Goal: Information Seeking & Learning: Learn about a topic

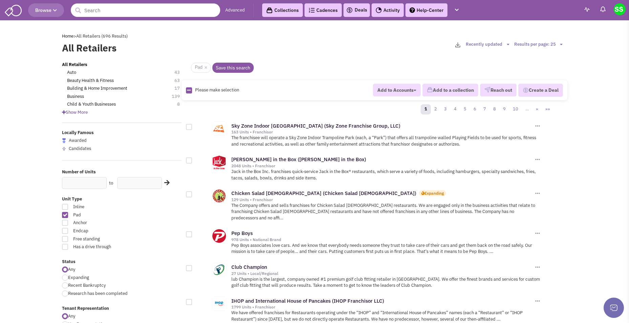
click at [539, 194] on img at bounding box center [537, 193] width 7 height 7
click at [289, 193] on link "Chicken Salad Chick (Chicken Salad Chick)" at bounding box center [323, 193] width 185 height 6
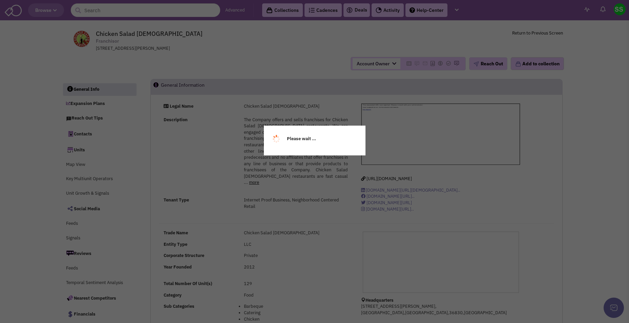
select select
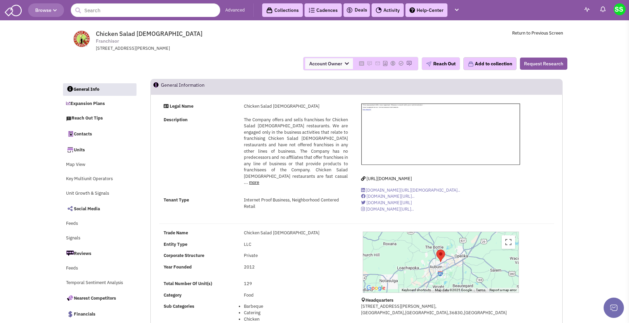
select select
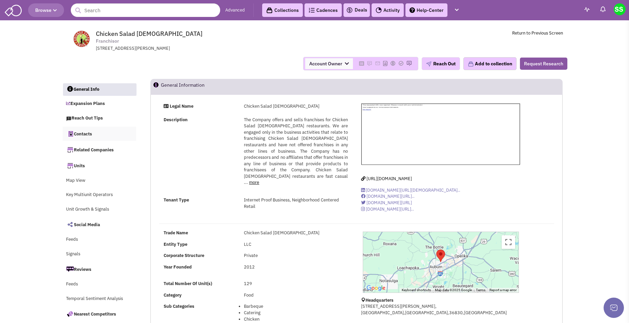
click at [90, 134] on link "Contacts" at bounding box center [100, 134] width 74 height 14
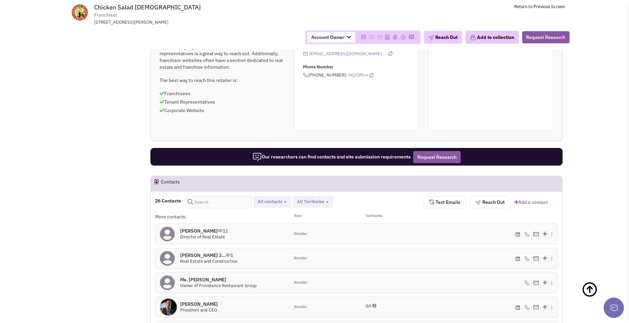
scroll to position [487, 0]
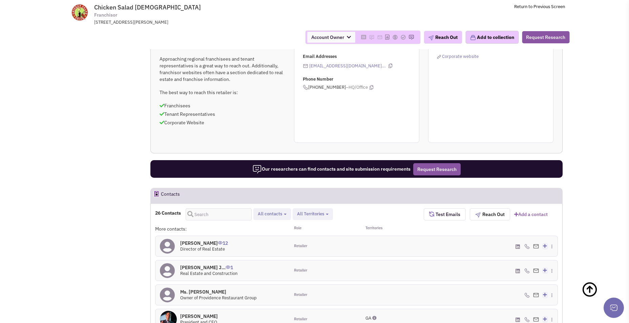
click at [319, 211] on span "All Territories" at bounding box center [310, 214] width 27 height 6
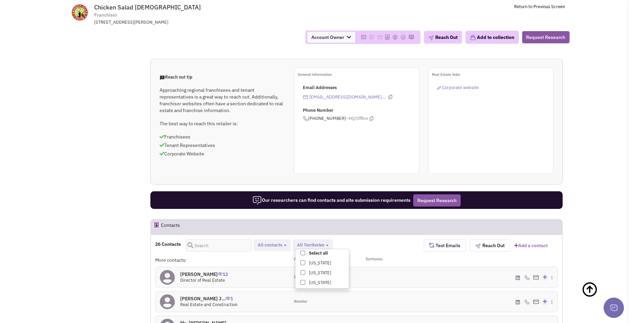
scroll to position [453, 0]
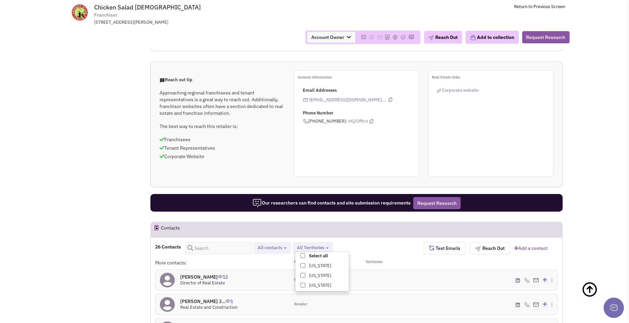
click at [275, 245] on span "All contacts" at bounding box center [270, 248] width 24 height 6
click at [265, 273] on span at bounding box center [263, 275] width 5 height 5
click at [263, 274] on input "Tenant representatives" at bounding box center [263, 274] width 0 height 0
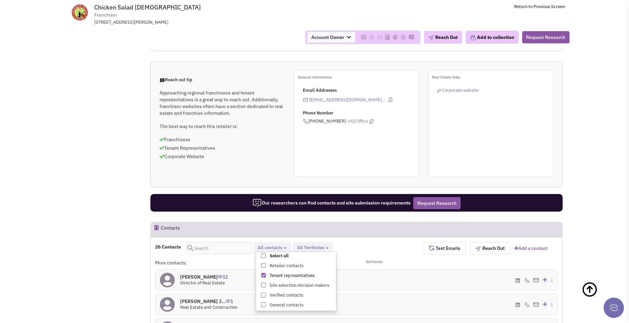
select select "2"
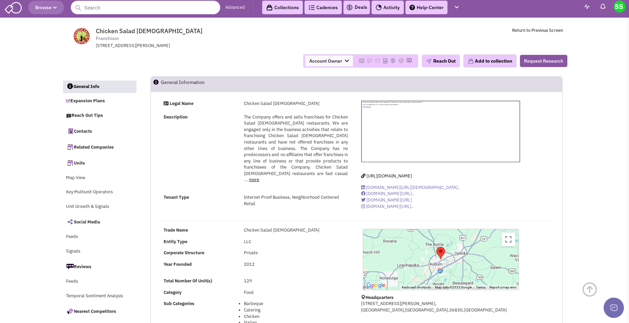
scroll to position [0, 0]
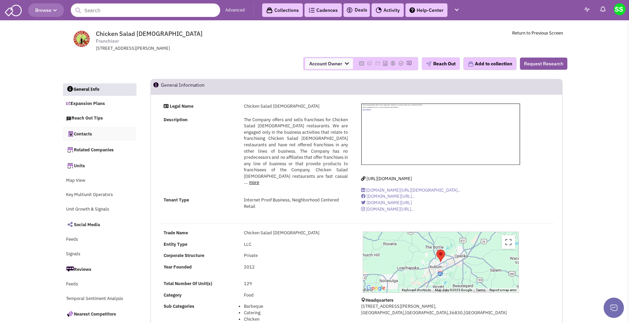
click at [97, 136] on link "Contacts" at bounding box center [100, 134] width 74 height 14
click at [328, 8] on link "Cadences 0" at bounding box center [323, 10] width 37 height 14
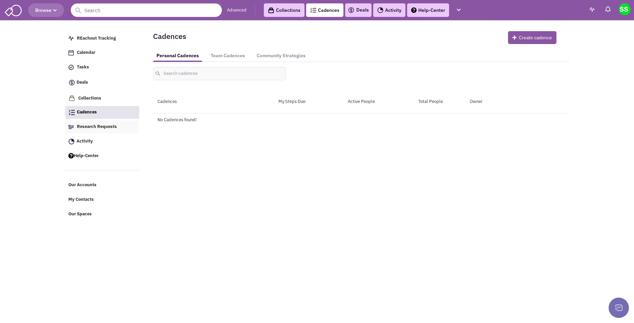
click at [104, 126] on span "Research Requests" at bounding box center [97, 127] width 40 height 6
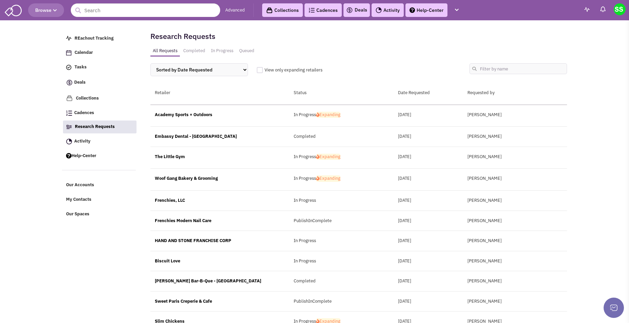
click at [200, 115] on div "Academy Sports + Outdoors" at bounding box center [219, 115] width 139 height 6
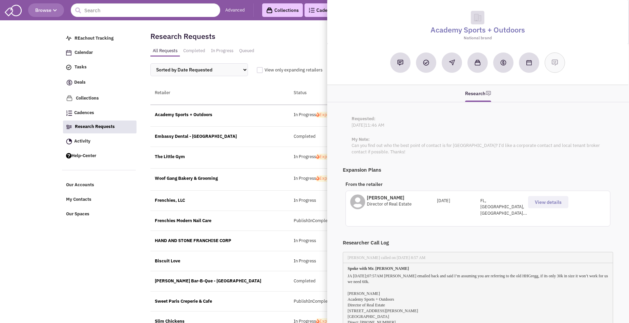
click at [227, 97] on div "Retailer" at bounding box center [219, 94] width 139 height 8
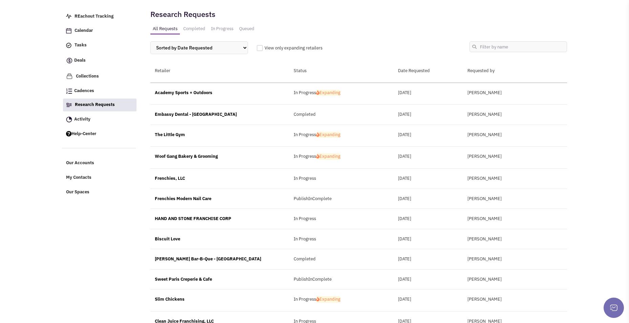
scroll to position [34, 0]
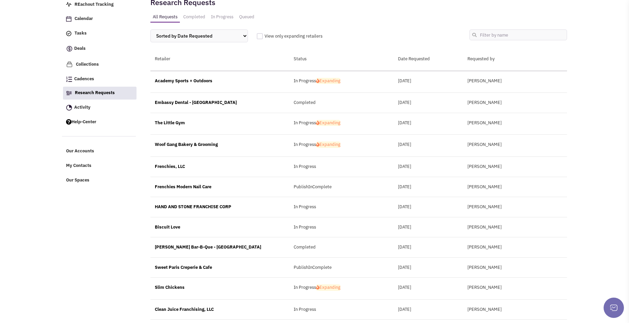
click at [199, 245] on div "Edley's Bar-B-Que - Chattanooga" at bounding box center [219, 247] width 139 height 6
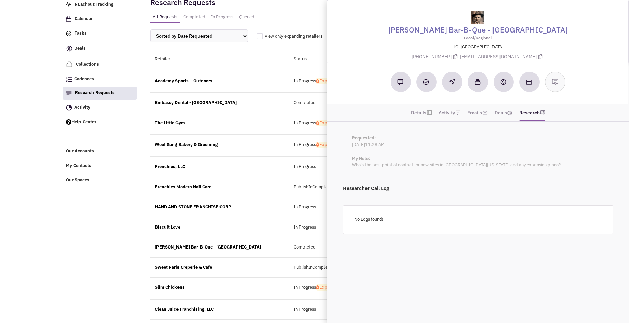
click at [257, 56] on div "Retailer" at bounding box center [219, 60] width 139 height 8
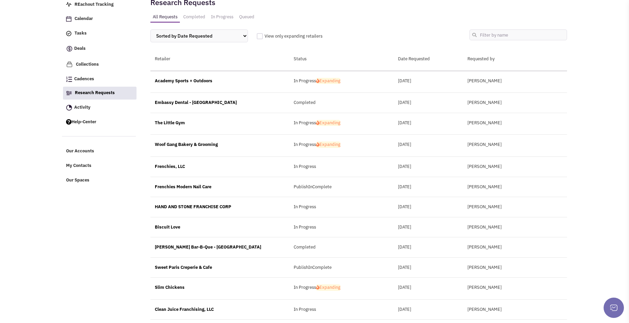
click at [206, 103] on div "Embassy Dental - Murfreesboro" at bounding box center [219, 103] width 139 height 6
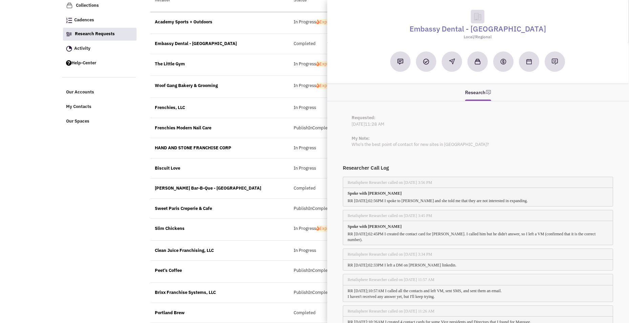
scroll to position [0, 0]
click at [262, 193] on div "Edley's Bar-B-Que - Chattanooga Completed March 10, 2025 Matt Cooper" at bounding box center [358, 189] width 417 height 20
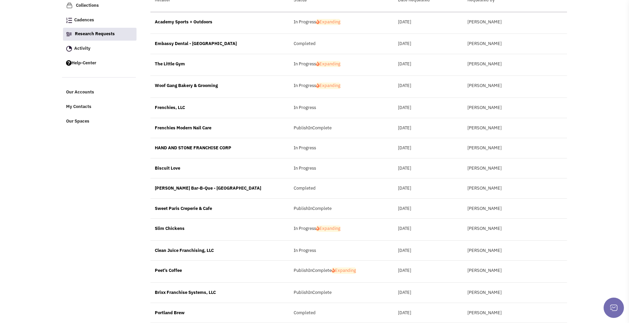
click at [479, 273] on div "Lance Wood" at bounding box center [515, 271] width 104 height 6
click at [168, 270] on div "Peet's Coffee" at bounding box center [219, 271] width 139 height 6
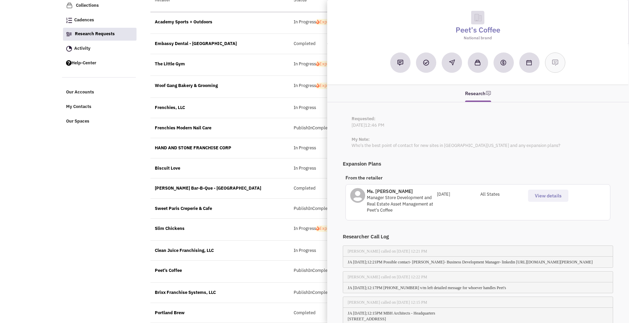
click at [290, 246] on div "Clean Juice Franchising, LLC In Progress March 10, 2025 Michelle Garrison" at bounding box center [358, 251] width 417 height 20
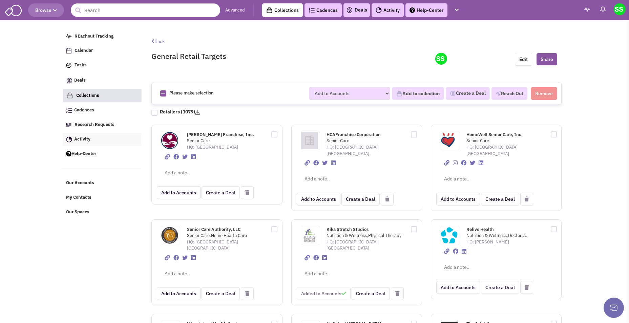
click at [83, 138] on span "Activity" at bounding box center [82, 139] width 16 height 6
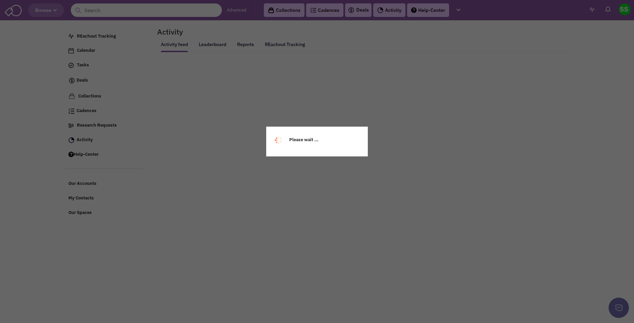
select select
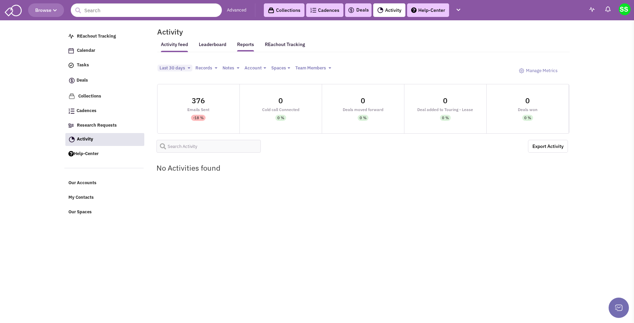
click at [249, 46] on link "Reports" at bounding box center [245, 46] width 17 height 11
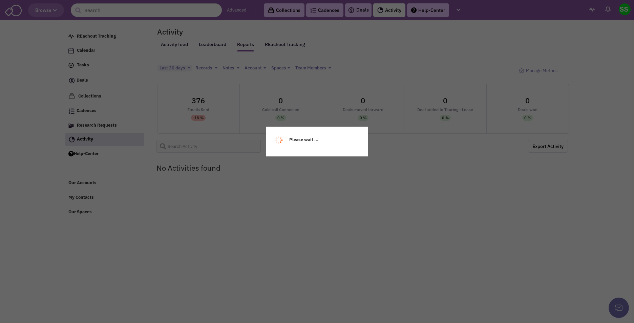
select select
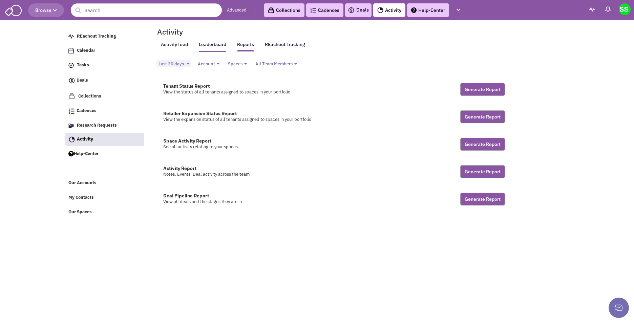
click at [217, 45] on link "Leaderboard" at bounding box center [212, 46] width 27 height 11
select select
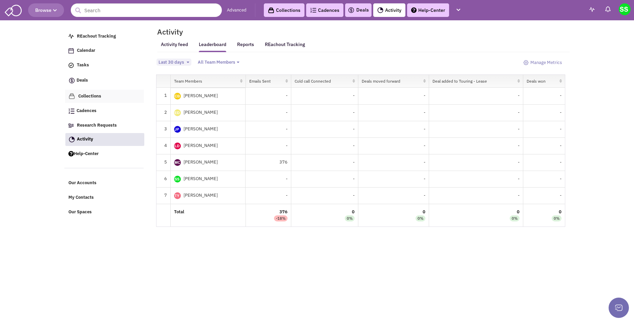
click at [109, 95] on link "Collections" at bounding box center [104, 96] width 79 height 13
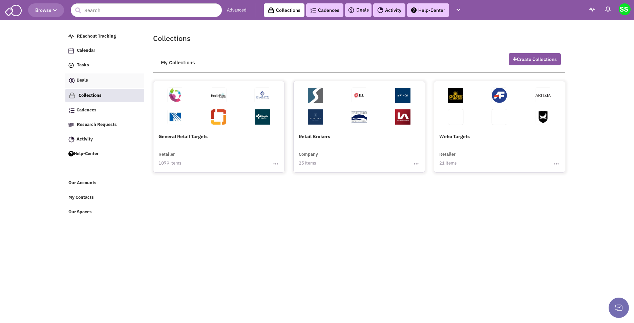
click at [77, 80] on link "Deals" at bounding box center [104, 81] width 79 height 15
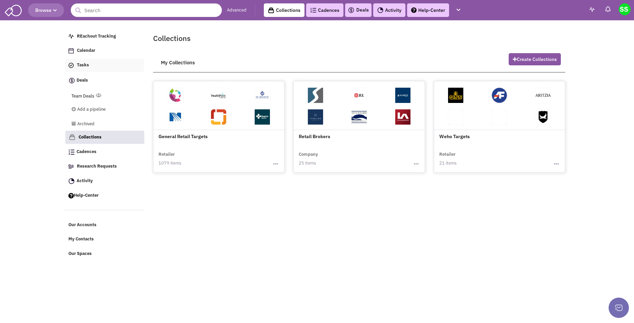
click at [81, 68] on link "Tasks" at bounding box center [104, 65] width 79 height 13
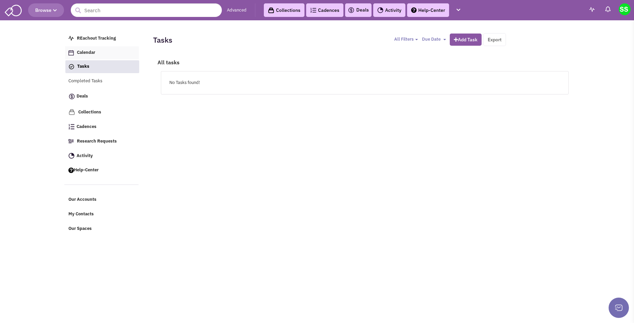
click at [94, 55] on span "Calendar" at bounding box center [86, 53] width 18 height 6
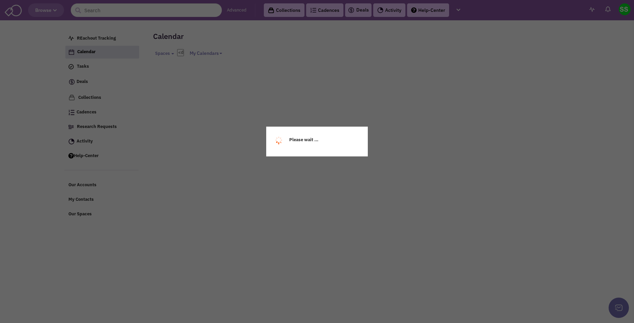
select select
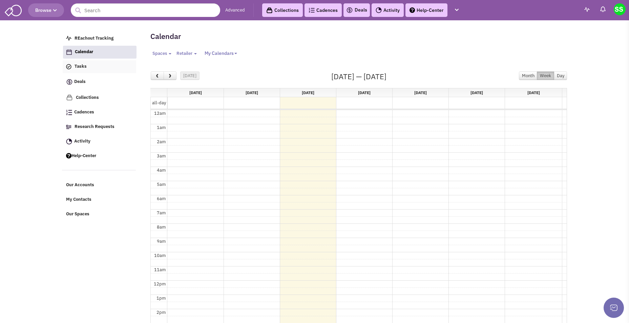
click at [90, 69] on link "Tasks" at bounding box center [100, 66] width 74 height 13
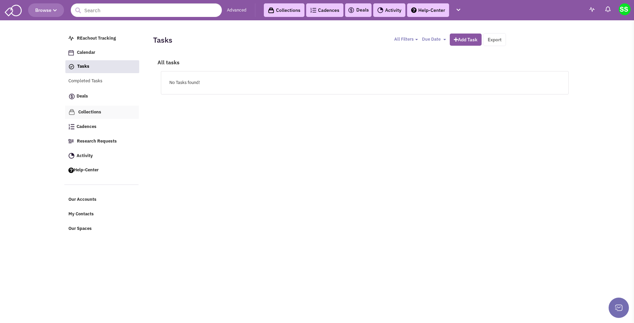
click at [91, 111] on span "Collections" at bounding box center [89, 112] width 23 height 6
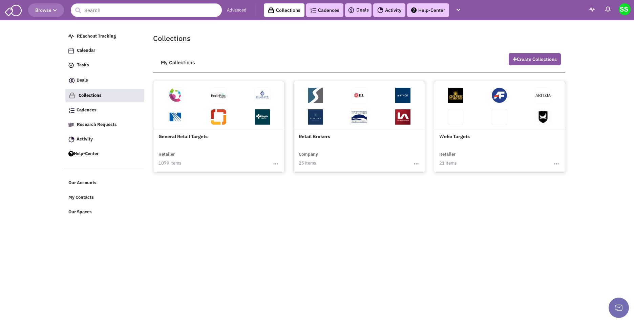
click at [475, 105] on span at bounding box center [456, 97] width 44 height 22
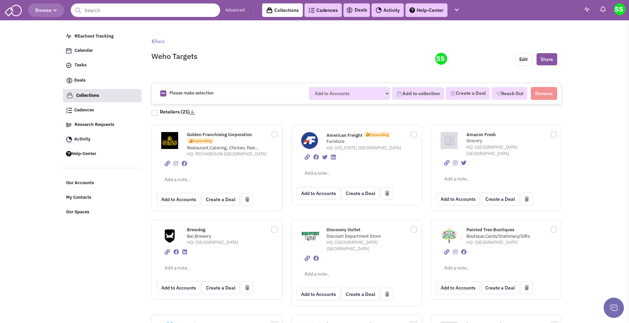
click at [281, 11] on link "Collections" at bounding box center [282, 10] width 41 height 14
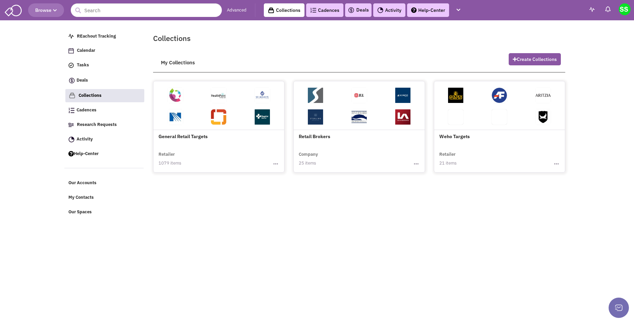
click at [231, 103] on span at bounding box center [219, 97] width 44 height 22
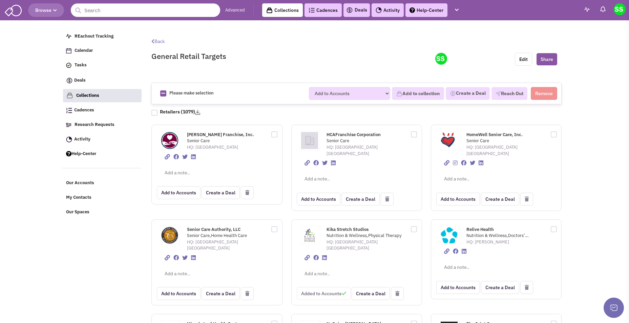
click at [42, 11] on span "Browse" at bounding box center [46, 10] width 22 height 6
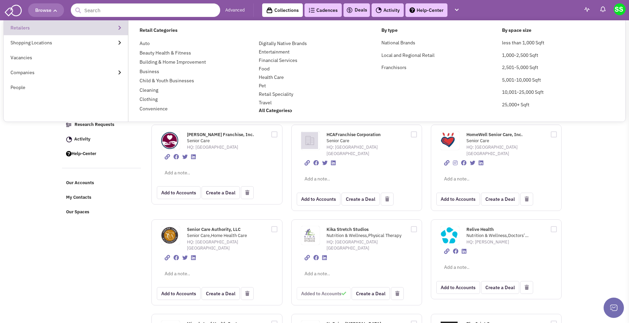
click at [112, 30] on link "Retailers" at bounding box center [66, 27] width 124 height 15
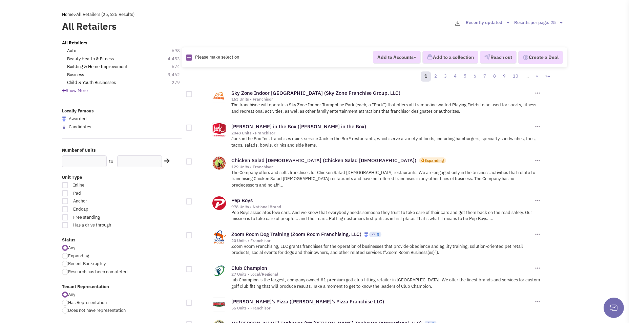
scroll to position [34, 0]
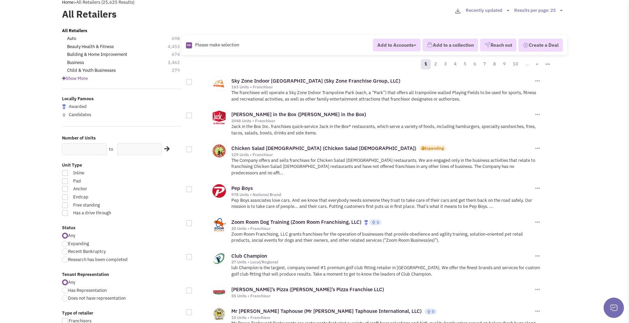
click at [82, 80] on span "Show More" at bounding box center [75, 79] width 26 height 6
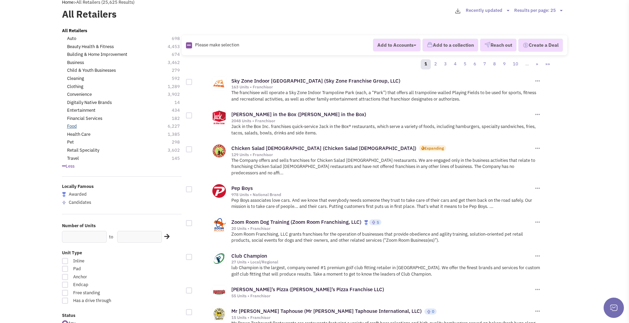
click at [74, 128] on link "Food" at bounding box center [72, 126] width 10 height 6
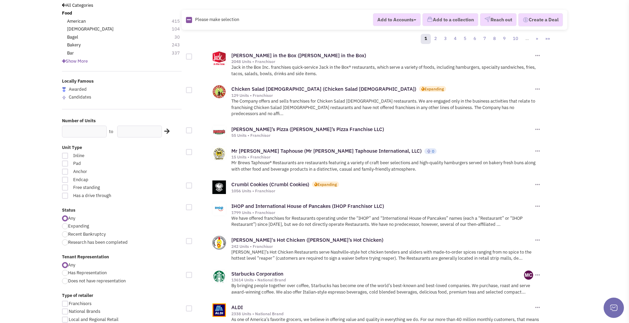
scroll to position [102, 0]
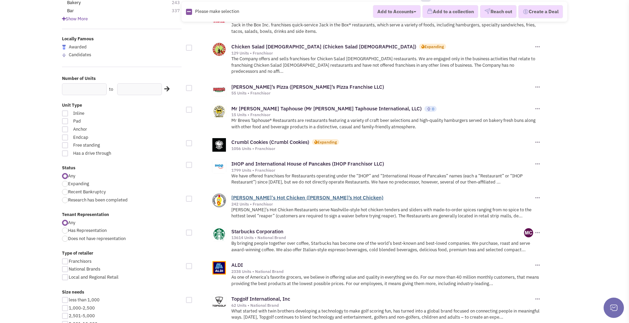
click at [257, 194] on link "[PERSON_NAME]'s Hot Chicken ([PERSON_NAME]’s Hot Chicken)" at bounding box center [307, 197] width 152 height 6
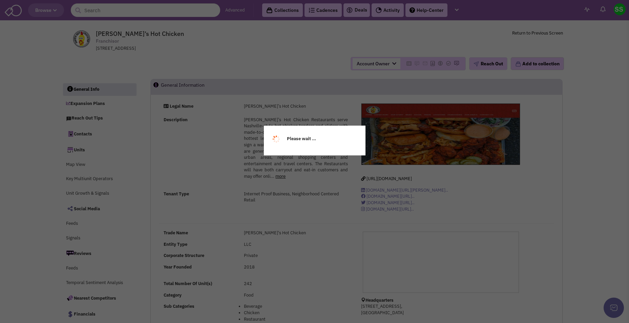
select select
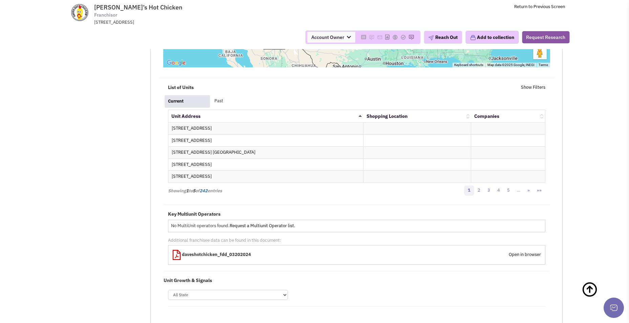
scroll to position [1288, 0]
click at [522, 249] on link "Open in browser" at bounding box center [525, 253] width 32 height 8
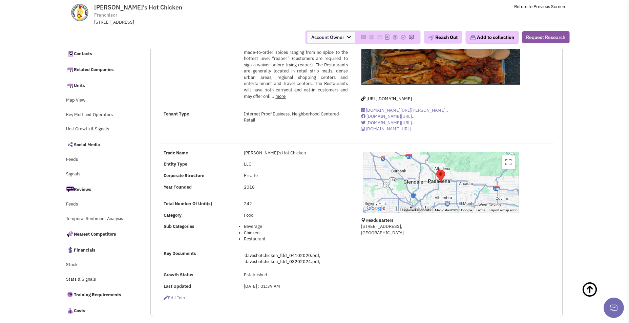
scroll to position [0, 0]
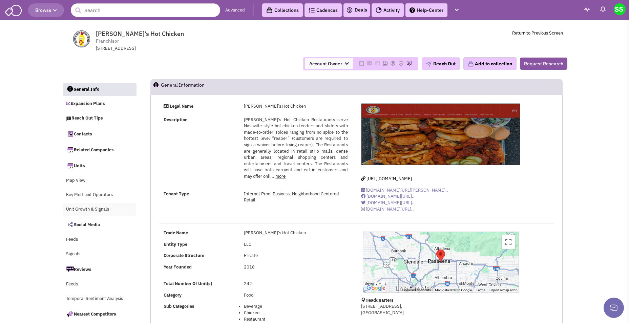
click at [88, 208] on link "Unit Growth & Signals" at bounding box center [100, 209] width 74 height 13
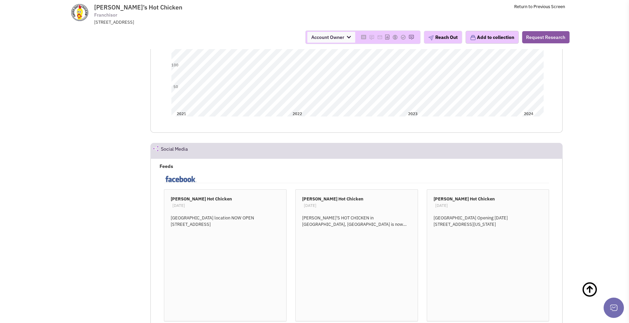
scroll to position [1375, 0]
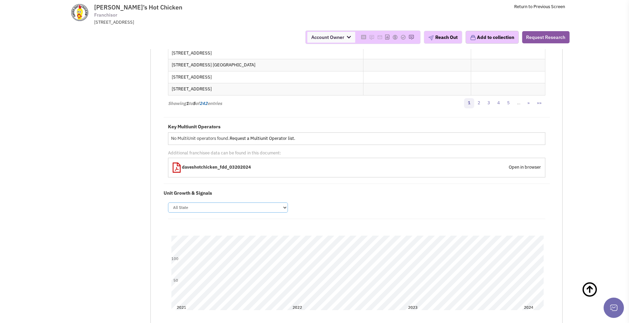
click at [285, 203] on select "All State AZ CA CO DC FL ID IL IN KS KY MA MD MI MN MO MT NC NE NH NJ NV NY OH …" at bounding box center [228, 208] width 120 height 10
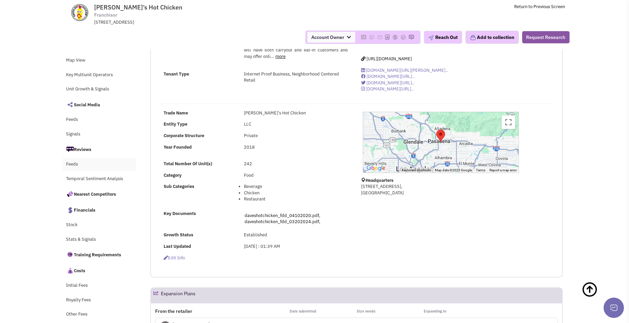
scroll to position [0, 0]
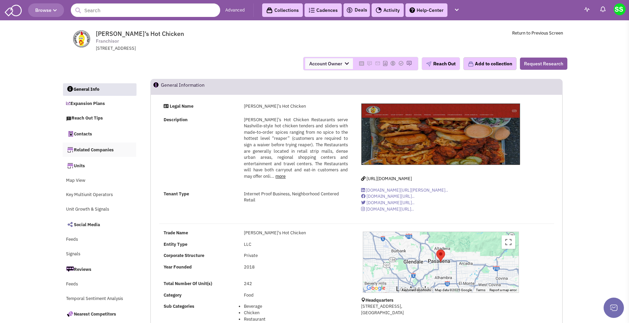
click at [88, 151] on link "Related Companies" at bounding box center [100, 150] width 74 height 14
click at [89, 102] on link "Expansion Plans" at bounding box center [100, 104] width 74 height 13
click at [324, 9] on link "Cadences 0" at bounding box center [323, 10] width 37 height 14
click at [325, 12] on link "Cadences 0" at bounding box center [323, 10] width 37 height 14
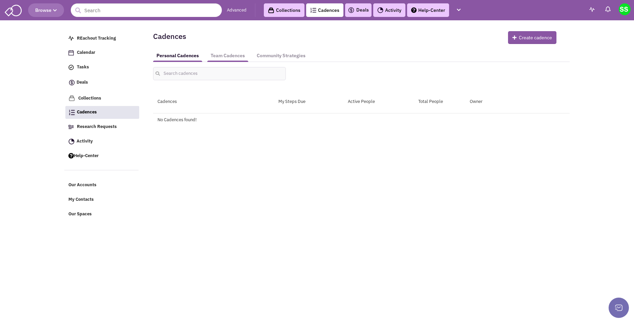
click at [228, 56] on link "Team Cadences" at bounding box center [227, 55] width 41 height 13
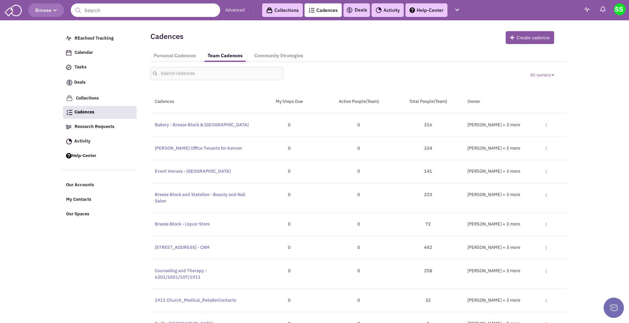
click at [355, 12] on link "Deals" at bounding box center [356, 10] width 21 height 8
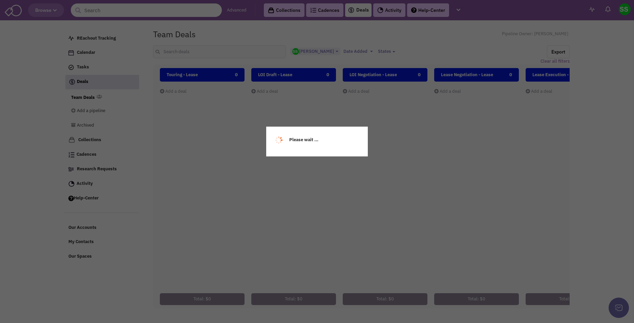
select select "2021"
select select
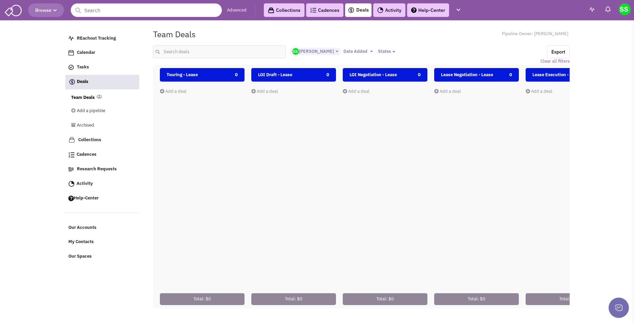
click at [388, 10] on link "Activity" at bounding box center [389, 10] width 32 height 14
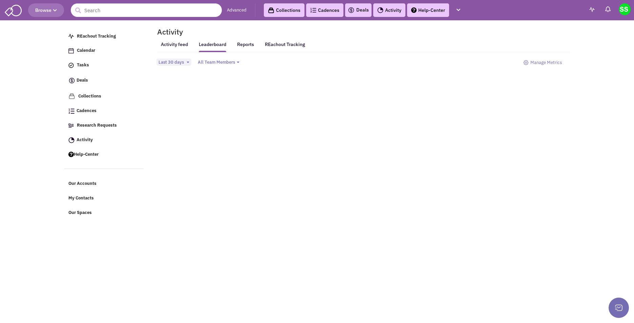
select select
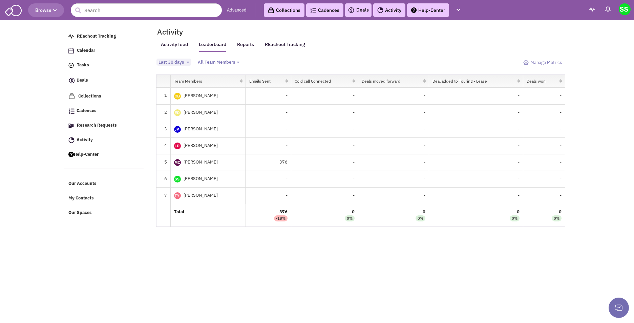
click at [289, 8] on link "Collections" at bounding box center [284, 10] width 41 height 14
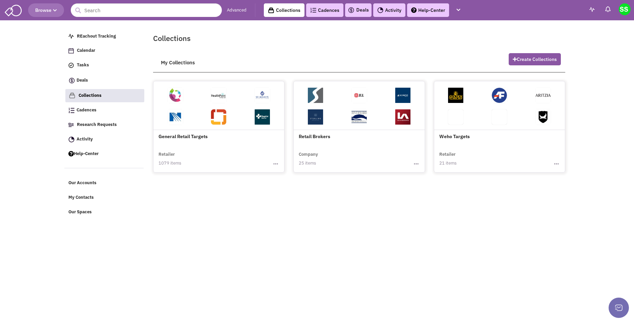
click at [353, 11] on img at bounding box center [351, 10] width 7 height 8
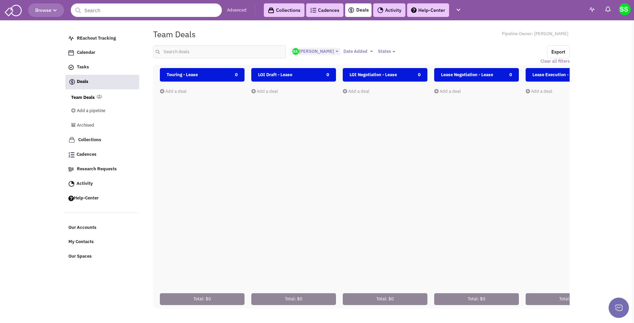
select select "2021"
select select
click at [51, 7] on span "Browse" at bounding box center [46, 10] width 22 height 6
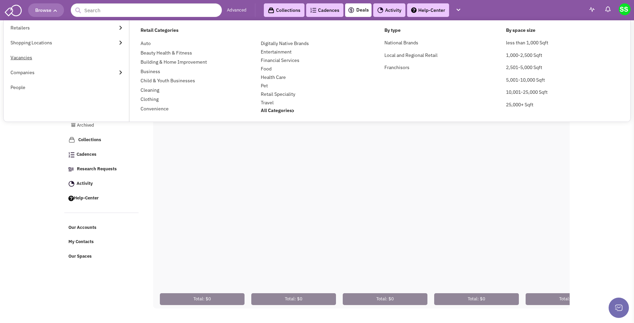
click at [33, 58] on link "Vacancies" at bounding box center [66, 57] width 125 height 15
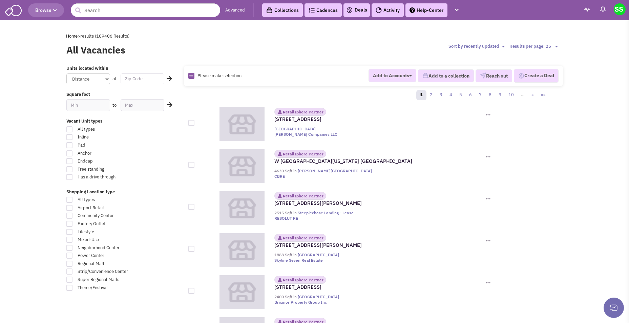
click at [142, 78] on input "text" at bounding box center [143, 79] width 44 height 11
type input "37205"
click at [106, 79] on select "Distance 1 Mile 5 Miles 10 Miles 20 Miles 50 Miles" at bounding box center [88, 79] width 44 height 11
select select "50"
click at [66, 74] on select "Distance 1 Mile 5 Miles 10 Miles 20 Miles 50 Miles" at bounding box center [88, 79] width 44 height 11
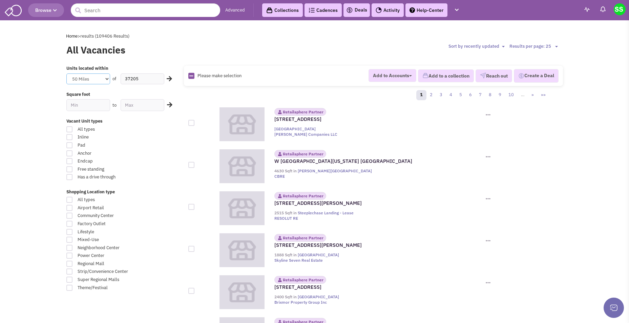
click at [66, 74] on select "Distance 1 Mile 5 Miles 10 Miles 20 Miles 50 Miles" at bounding box center [88, 79] width 44 height 11
click at [99, 108] on input "text" at bounding box center [88, 105] width 44 height 12
type input "5"
type input "1000"
click at [143, 107] on input "text" at bounding box center [143, 105] width 44 height 12
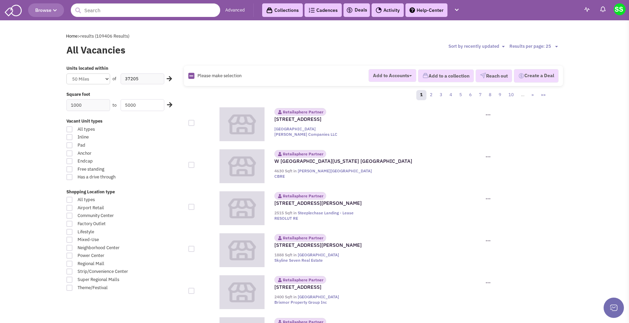
type input "5000"
click at [173, 99] on div "Square foot" at bounding box center [125, 95] width 126 height 8
click at [198, 51] on label "All Vacancies" at bounding box center [167, 50] width 202 height 14
click at [70, 146] on div at bounding box center [69, 145] width 6 height 6
click at [147, 146] on input "Pad" at bounding box center [149, 146] width 4 height 4
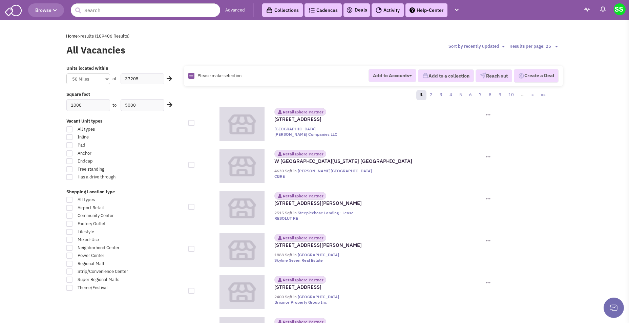
checkbox input "true"
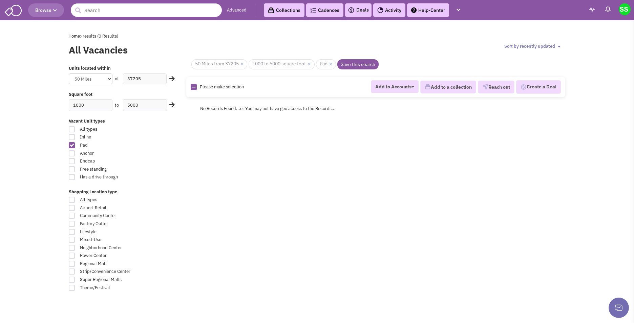
click at [72, 199] on div at bounding box center [72, 200] width 6 height 6
click at [149, 199] on input "All types" at bounding box center [151, 200] width 4 height 4
checkbox input "true"
checkbox input "false"
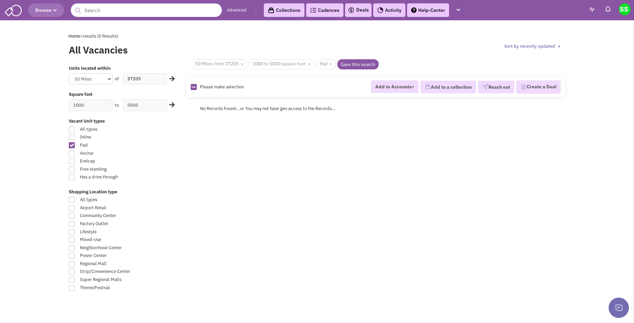
checkbox input "false"
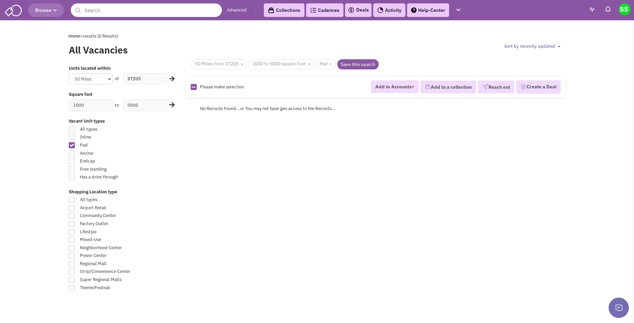
checkbox input "false"
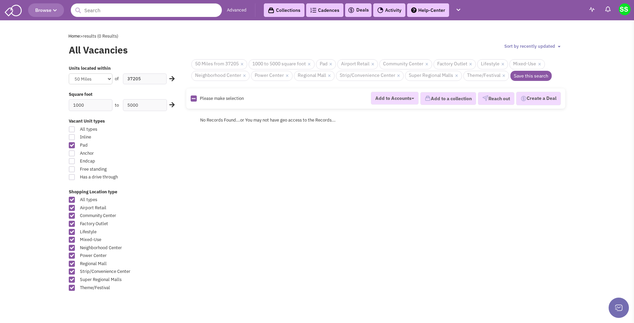
click at [72, 199] on div at bounding box center [72, 200] width 6 height 6
click at [149, 199] on input "All types" at bounding box center [151, 200] width 4 height 4
checkbox input "true"
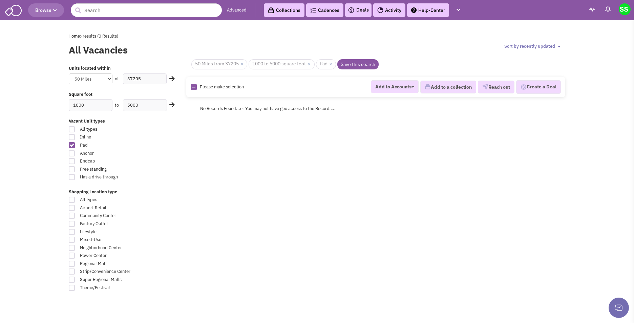
click at [73, 274] on div at bounding box center [72, 272] width 6 height 6
click at [149, 274] on input "Strip/Convenience Center" at bounding box center [151, 272] width 4 height 4
checkbox input "true"
click at [71, 171] on div at bounding box center [72, 169] width 6 height 6
click at [149, 171] on input "Free standing" at bounding box center [151, 170] width 4 height 4
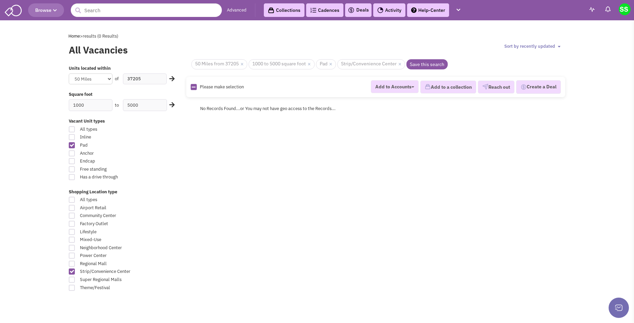
checkbox input "true"
click at [72, 147] on div at bounding box center [72, 145] width 6 height 6
click at [149, 147] on input "Pad" at bounding box center [151, 146] width 4 height 4
checkbox input "true"
click at [71, 131] on div at bounding box center [72, 129] width 6 height 6
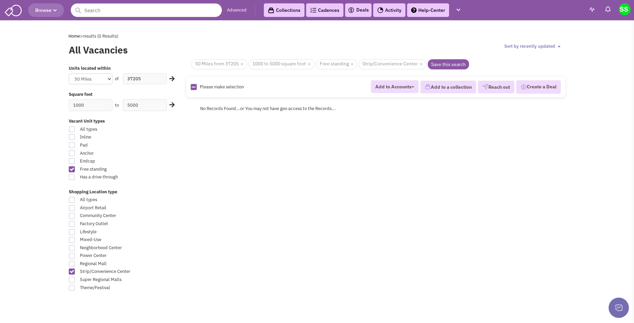
click at [149, 131] on input "All types" at bounding box center [151, 130] width 4 height 4
checkbox input "true"
checkbox input "false"
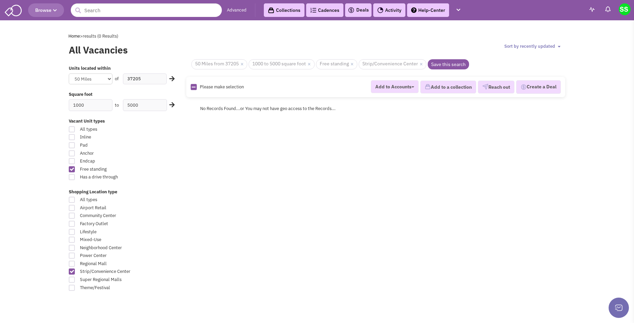
checkbox input "false"
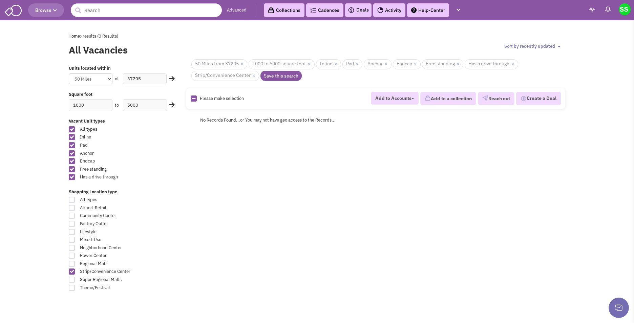
click at [72, 129] on div at bounding box center [72, 129] width 6 height 6
click at [149, 129] on input "All types" at bounding box center [151, 130] width 4 height 4
checkbox input "true"
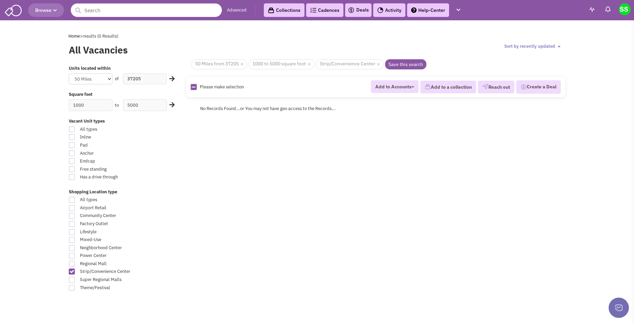
click at [470, 305] on div "Units located within Distance 1 Mile 5 Miles 10 Miles 20 Miles 50 Miles of 3720…" at bounding box center [317, 184] width 506 height 251
drag, startPoint x: 237, startPoint y: 45, endPoint x: 175, endPoint y: 24, distance: 65.7
click at [237, 45] on label "All Vacancies" at bounding box center [170, 50] width 202 height 14
click at [233, 35] on div "Home > results (0 Results)" at bounding box center [317, 36] width 514 height 6
click at [71, 271] on div at bounding box center [72, 272] width 6 height 6
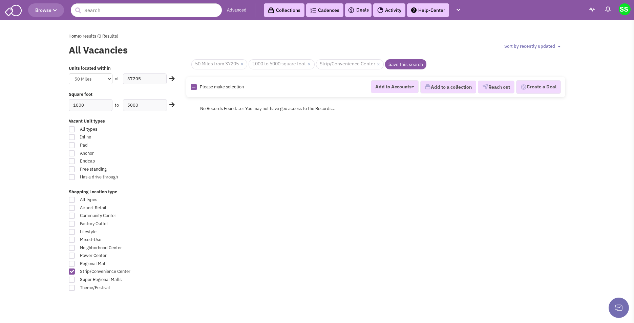
click at [149, 271] on input "Strip/Convenience Center" at bounding box center [151, 272] width 4 height 4
checkbox input "true"
